Goal: Check status: Check status

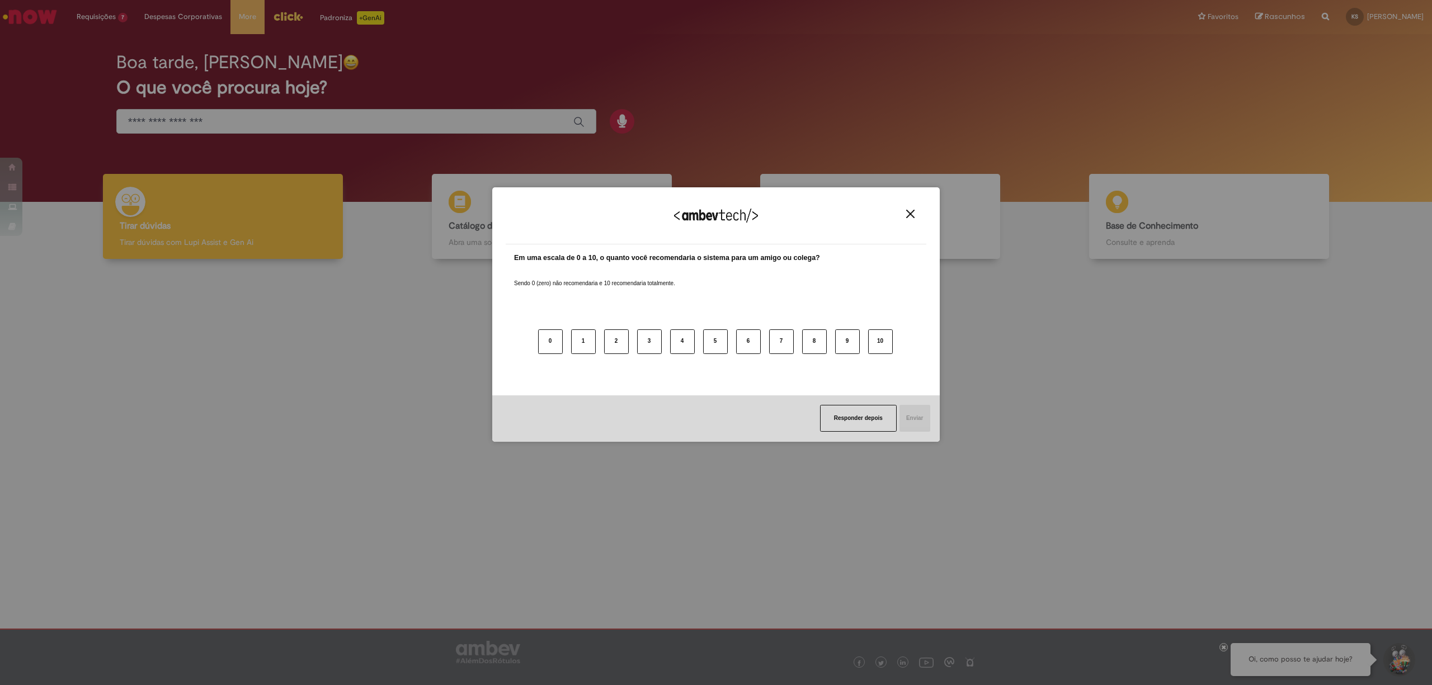
click at [908, 211] on img "Close" at bounding box center [910, 214] width 8 height 8
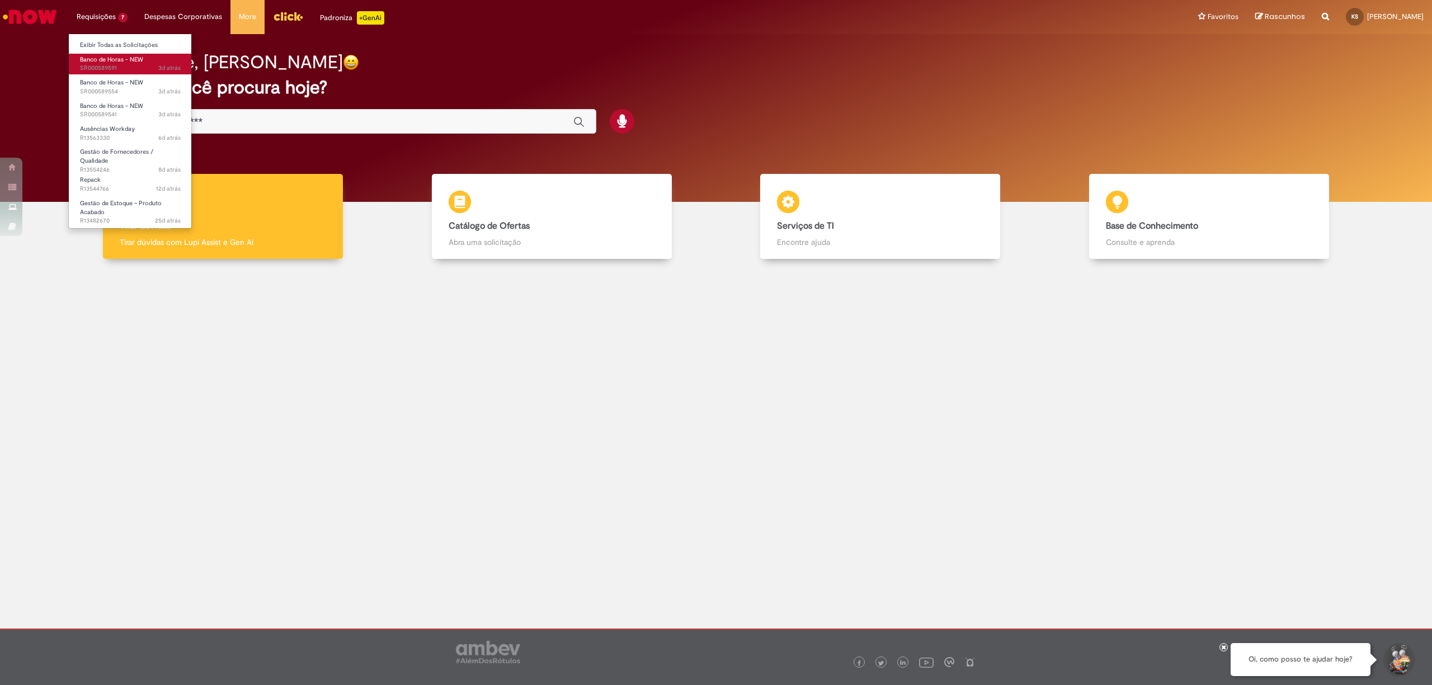
click at [135, 65] on span "3d atrás 3 dias atrás SR000589591" at bounding box center [130, 68] width 101 height 9
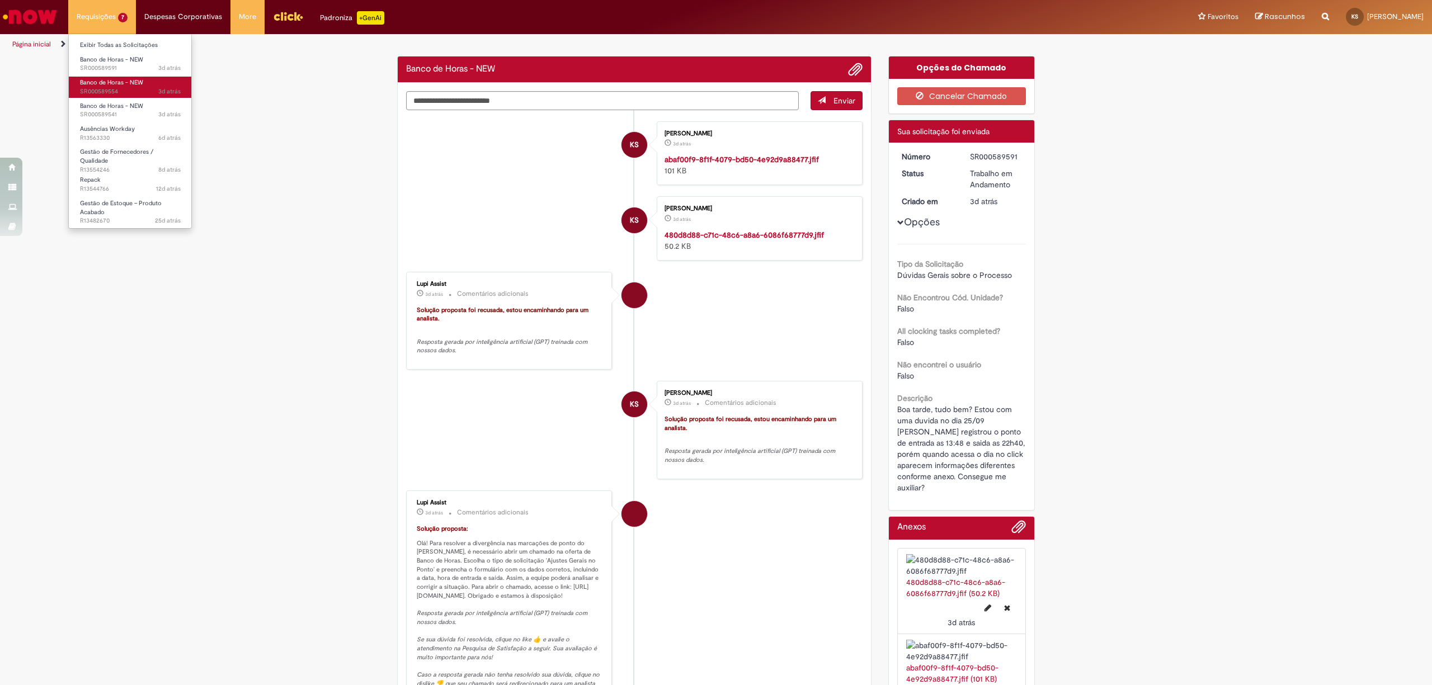
click at [107, 79] on span "Banco de Horas - NEW" at bounding box center [111, 82] width 63 height 8
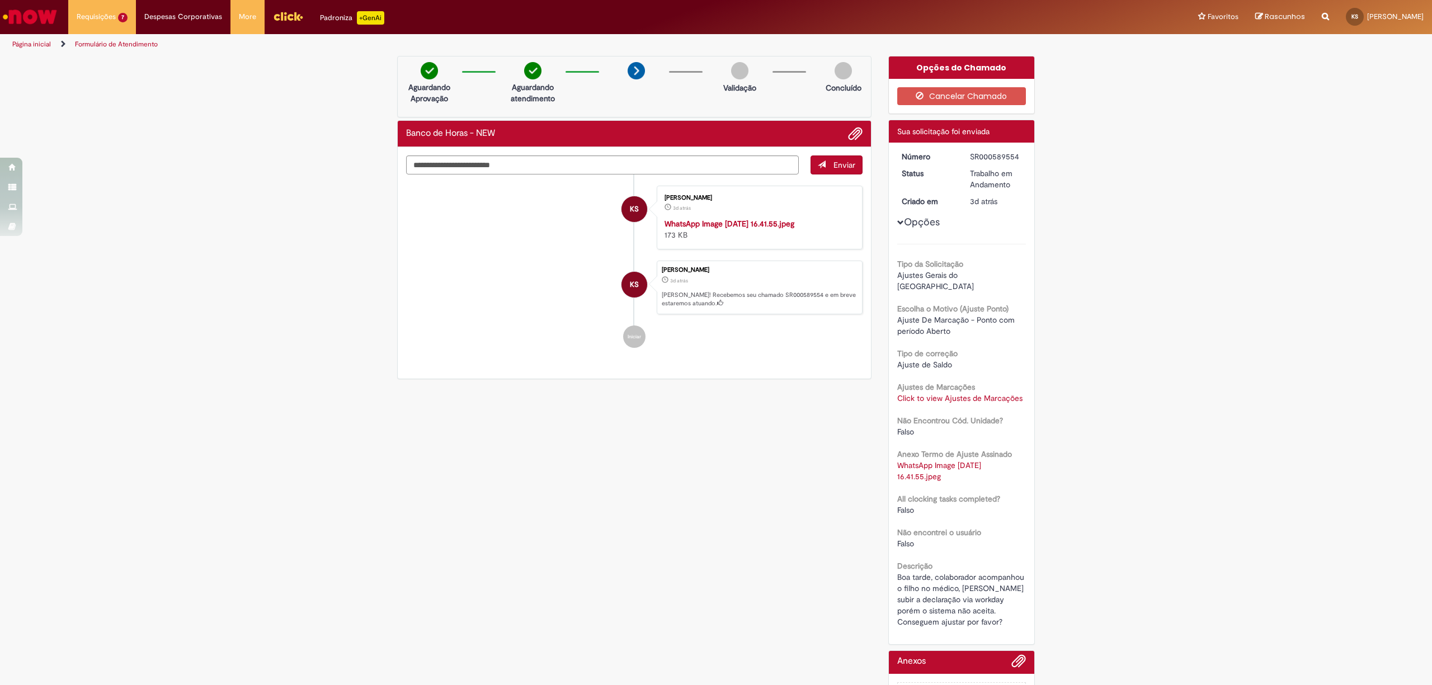
click at [490, 559] on div "Verificar Código de Barras Aguardando Aprovação Aguardando atendimento Validaçã…" at bounding box center [716, 399] width 654 height 687
drag, startPoint x: 132, startPoint y: 235, endPoint x: 135, endPoint y: 228, distance: 7.5
click at [132, 235] on div "Verificar Código de Barras Aguardando Aprovação Aguardando atendimento Validaçã…" at bounding box center [716, 399] width 1432 height 687
click at [480, 249] on li "KS [PERSON_NAME] 3d atrás 3 dias atrás WhatsApp Image [DATE] 16.41.55.jpeg 173 …" at bounding box center [634, 218] width 456 height 64
click at [441, 249] on li "KS [PERSON_NAME] 3d atrás 3 dias atrás WhatsApp Image [DATE] 16.41.55.jpeg 173 …" at bounding box center [634, 218] width 456 height 64
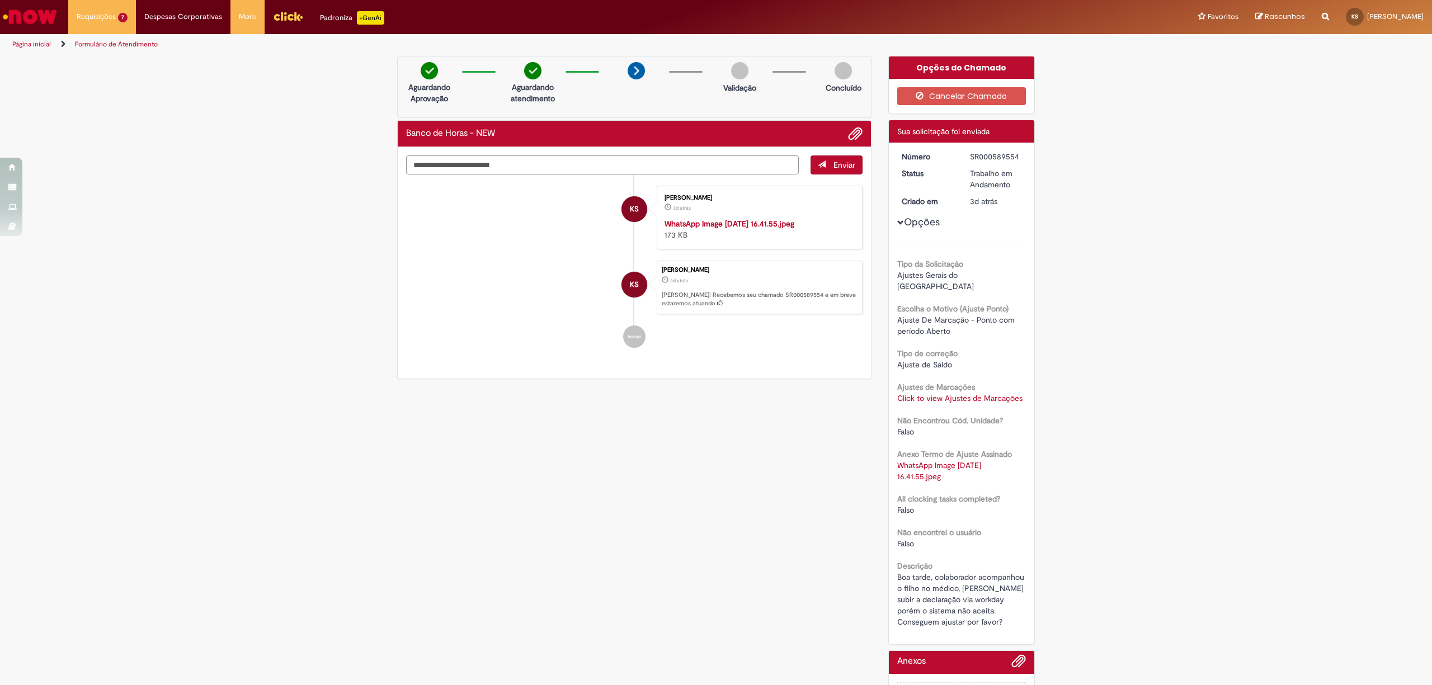
drag, startPoint x: 445, startPoint y: 374, endPoint x: 622, endPoint y: 287, distance: 197.4
click at [444, 249] on li "KS [PERSON_NAME] 3d atrás 3 dias atrás WhatsApp Image [DATE] 16.41.55.jpeg 173 …" at bounding box center [634, 218] width 456 height 64
click at [110, 59] on span "Banco de Horas - NEW" at bounding box center [111, 59] width 63 height 8
click at [110, 23] on li "Requisições 7 Exibir Todas as Solicitações Banco de Horas - NEW 3d atrás 3 dias…" at bounding box center [102, 17] width 68 height 34
click at [112, 106] on span "Banco de Horas - NEW" at bounding box center [111, 106] width 63 height 8
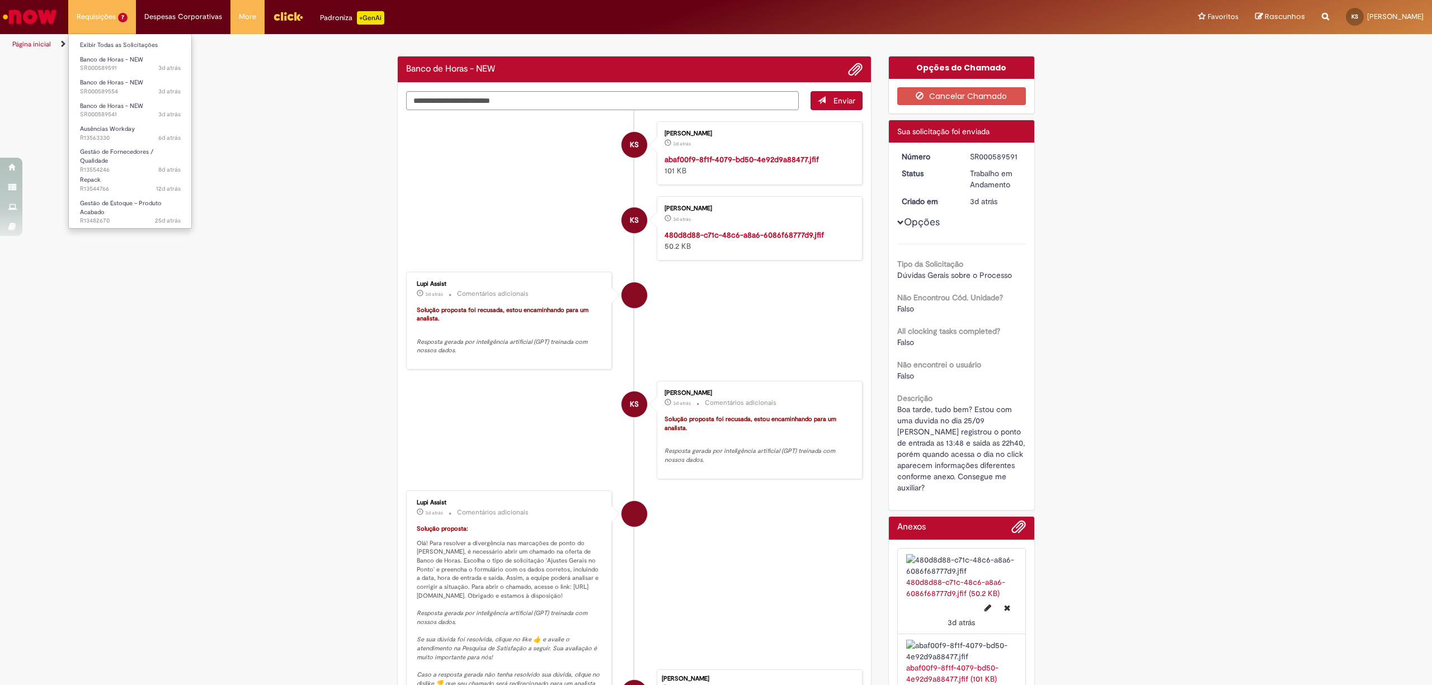
click at [97, 20] on li "Requisições 7 Exibir Todas as Solicitações Banco de Horas - NEW 3d atrás 3 dias…" at bounding box center [102, 17] width 68 height 34
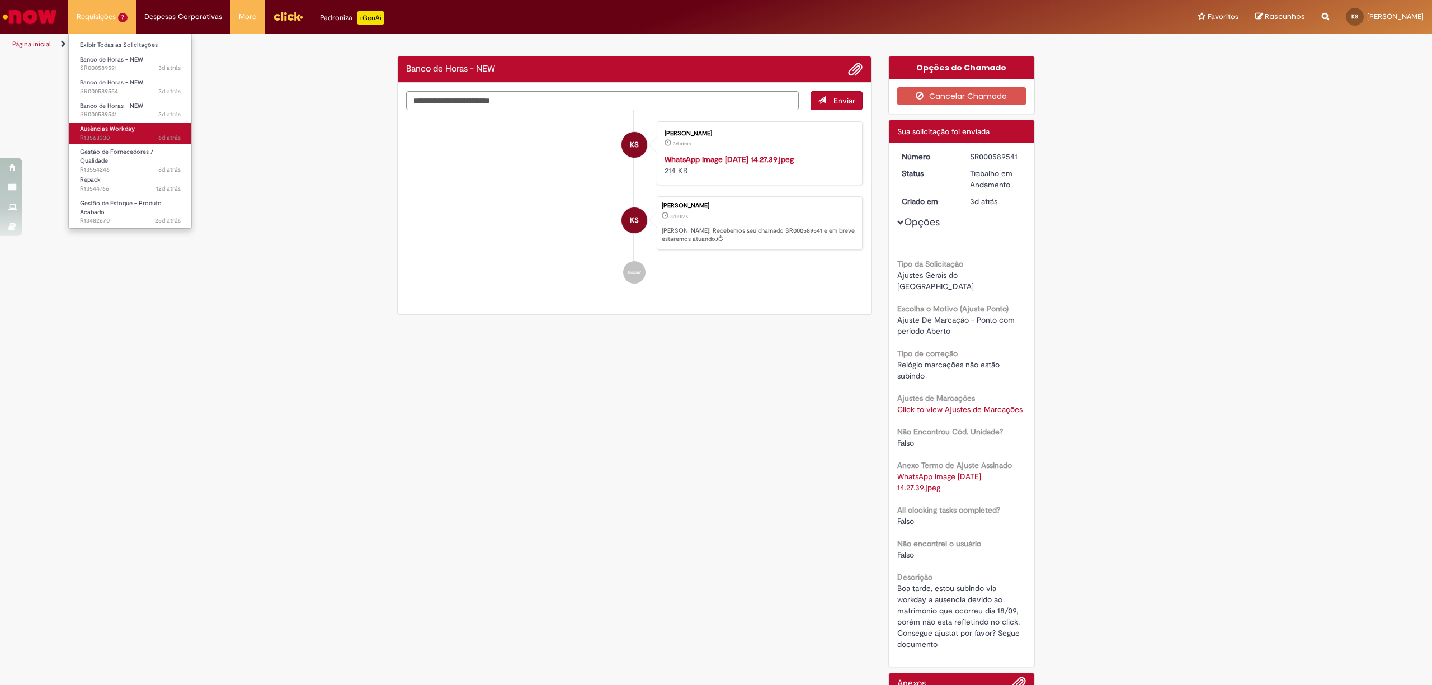
click at [130, 143] on link "Ausências Workday 6d atrás 6 dias atrás R13563330" at bounding box center [130, 133] width 123 height 21
click at [199, 323] on div "Verificar Código de Barras Banco de Horas - NEW Enviar KS [PERSON_NAME] 3d atrá…" at bounding box center [716, 410] width 1432 height 709
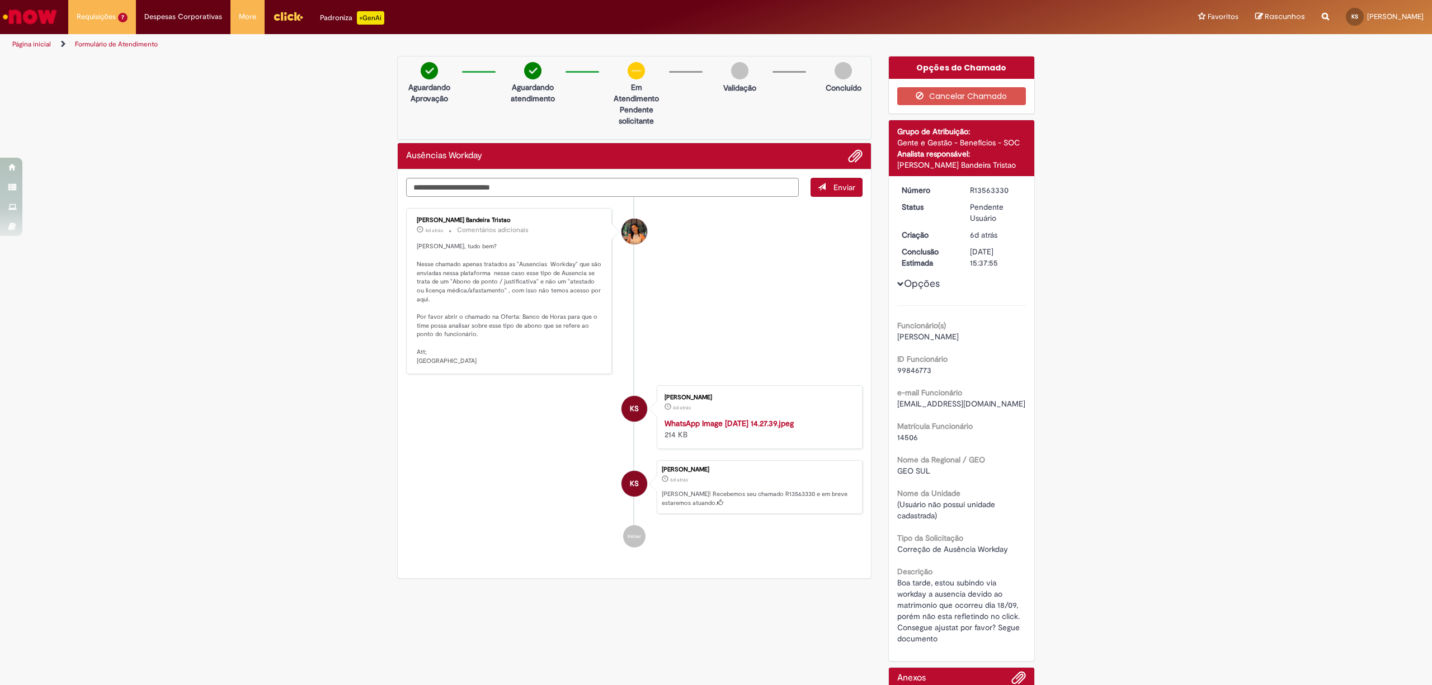
click at [510, 280] on p "[PERSON_NAME], tudo bem? Nesse chamado apenas tratados as "Ausencias Workday" q…" at bounding box center [510, 303] width 186 height 123
